Goal: Information Seeking & Learning: Learn about a topic

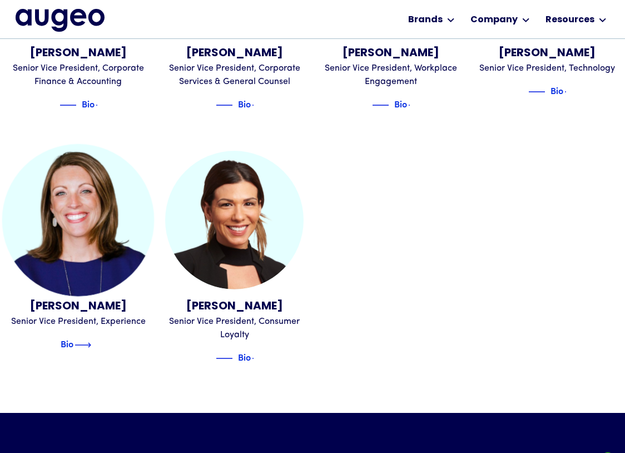
scroll to position [1290, 0]
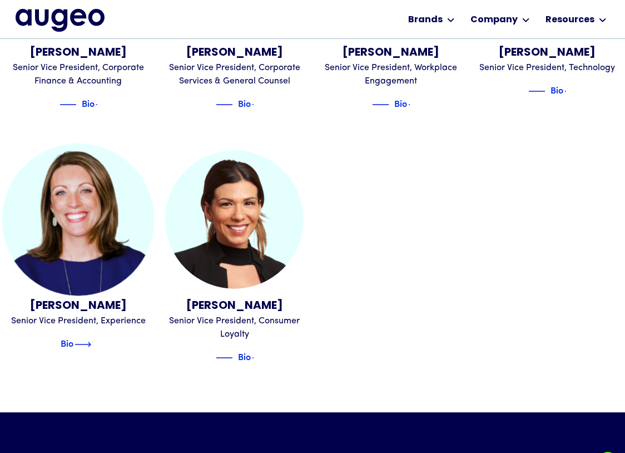
click at [72, 336] on div "Bio" at bounding box center [67, 342] width 13 height 13
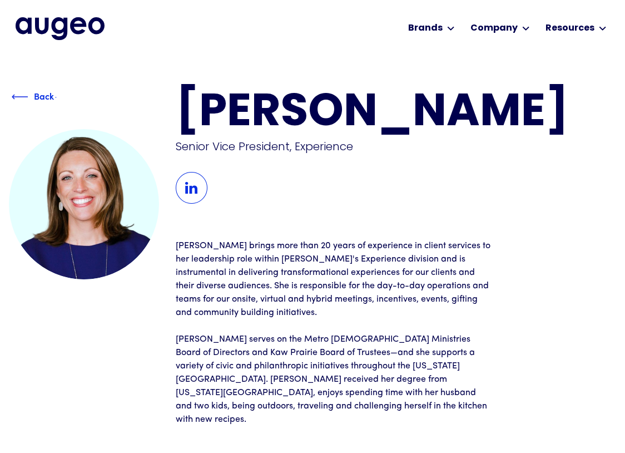
click at [22, 98] on img at bounding box center [20, 96] width 17 height 13
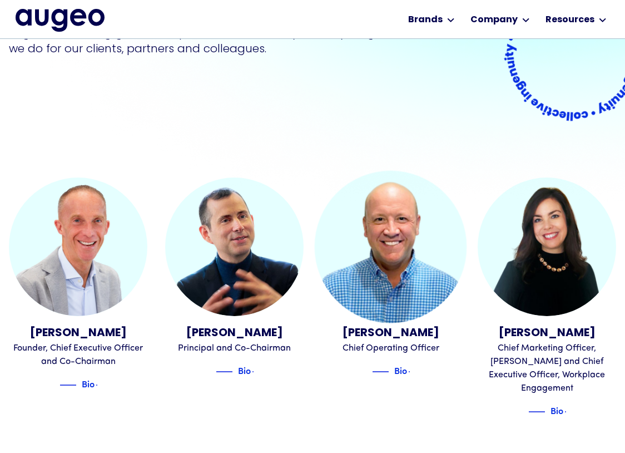
scroll to position [224, 0]
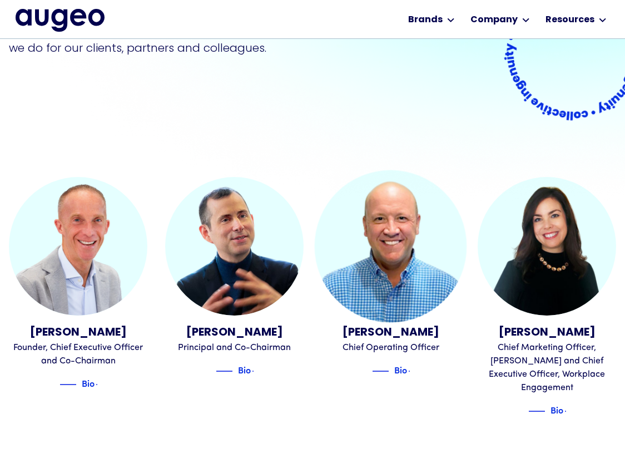
click at [386, 324] on link "Erik Sorensen Chief Operating Officer Bio" at bounding box center [391, 277] width 139 height 200
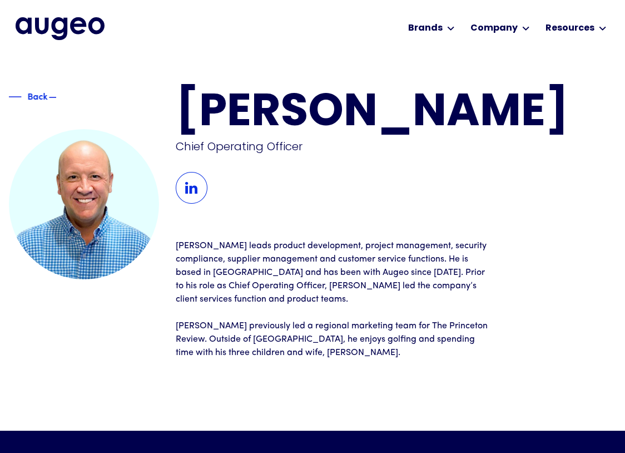
click at [16, 96] on img at bounding box center [13, 96] width 17 height 13
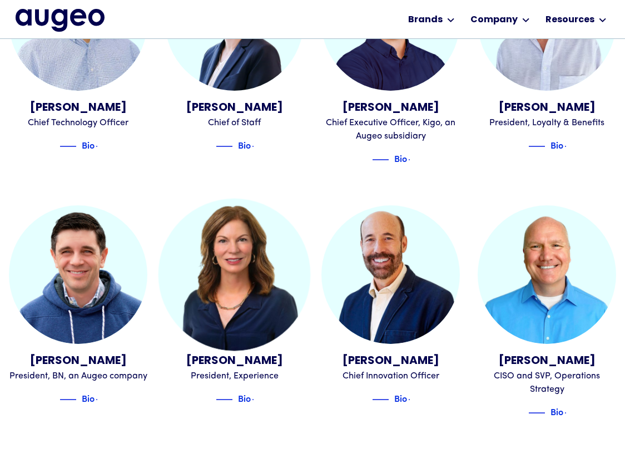
scroll to position [730, 0]
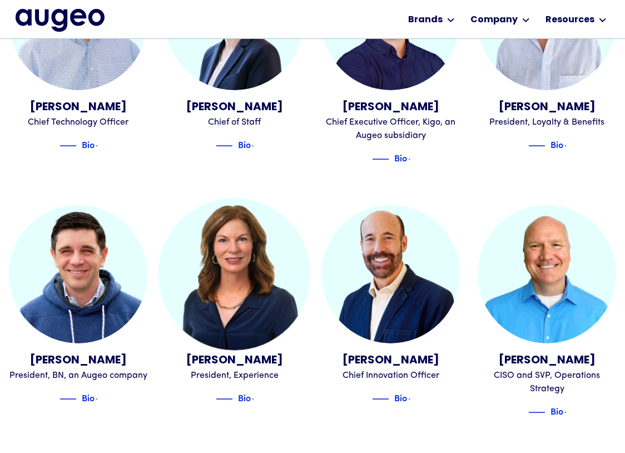
click at [240, 352] on div "[PERSON_NAME]" at bounding box center [234, 360] width 139 height 17
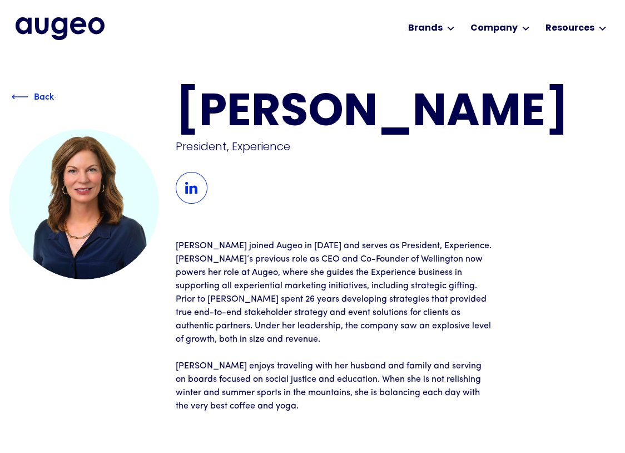
click at [12, 93] on img at bounding box center [20, 96] width 17 height 13
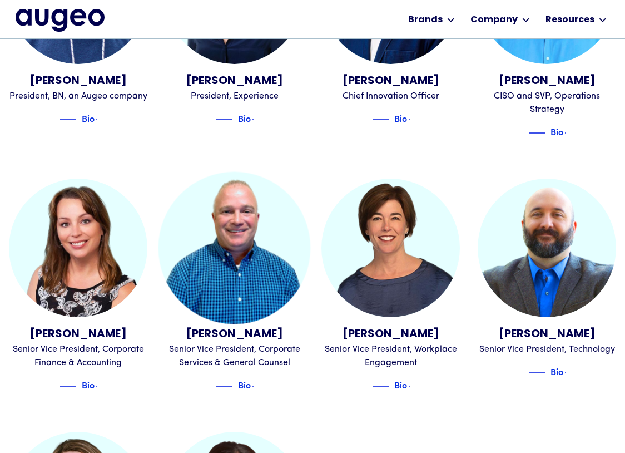
scroll to position [1009, 0]
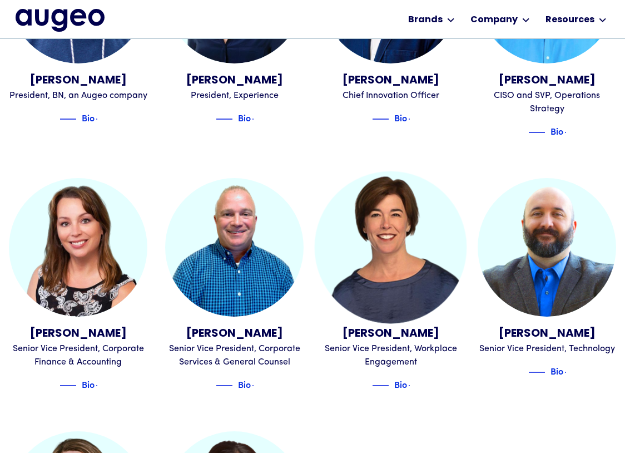
click at [431, 326] on div "Patty Saari" at bounding box center [391, 334] width 139 height 17
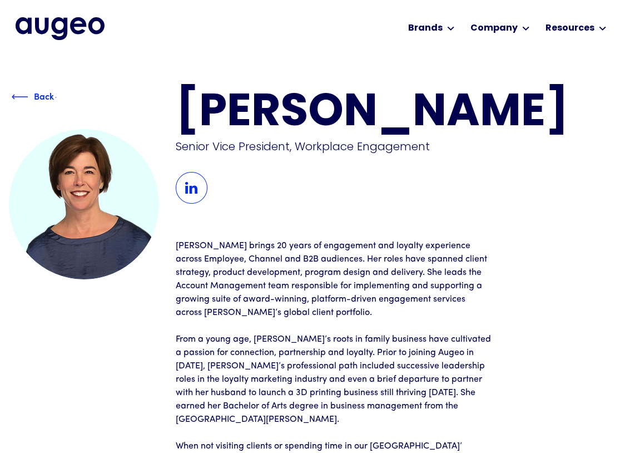
click at [15, 97] on img at bounding box center [20, 96] width 17 height 13
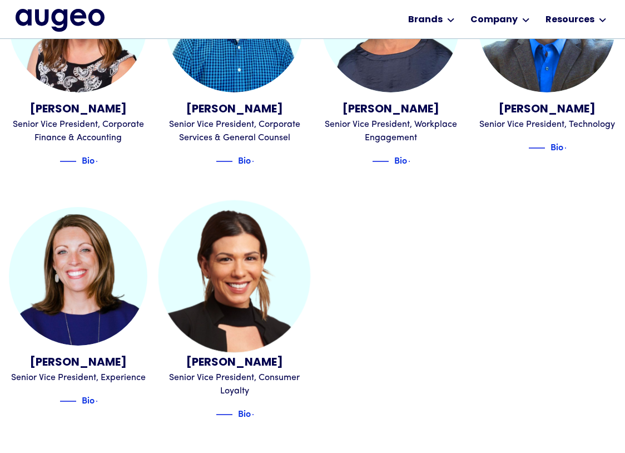
click at [228, 334] on link "[PERSON_NAME] Senior Vice President, Consumer Loyalty Bio" at bounding box center [234, 313] width 139 height 213
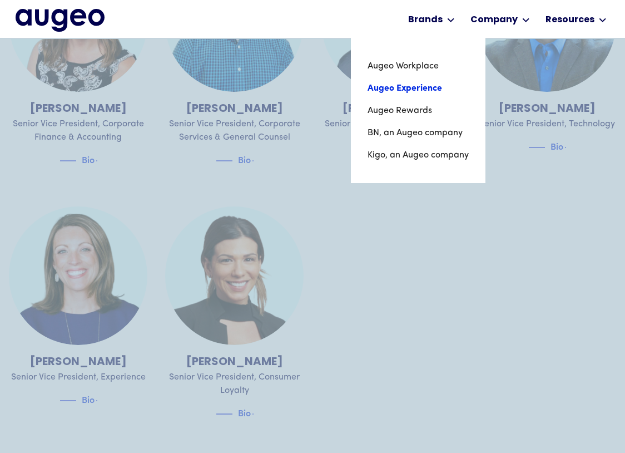
click at [429, 87] on link "Augeo Experience" at bounding box center [418, 88] width 101 height 22
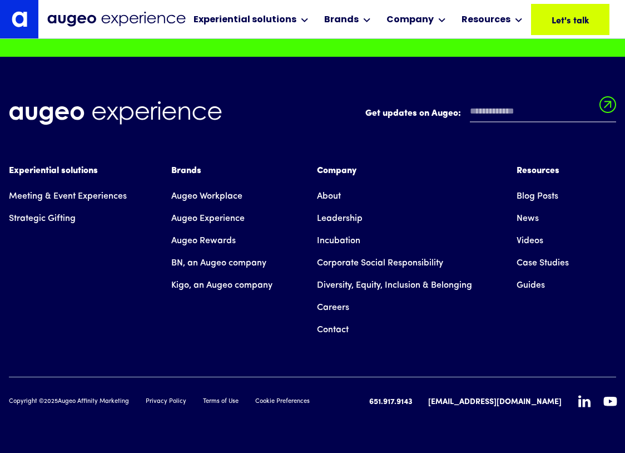
scroll to position [9452, 0]
click at [53, 191] on link "Meeting & Event Experiences" at bounding box center [68, 196] width 118 height 22
